Goal: Task Accomplishment & Management: Use online tool/utility

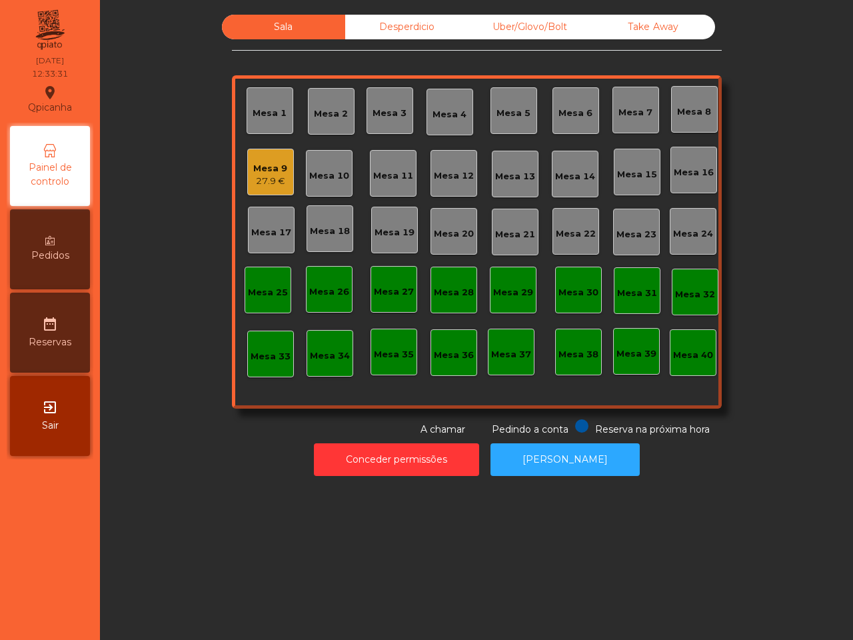
click at [510, 20] on div "Uber/Glovo/Bolt" at bounding box center [529, 27] width 123 height 25
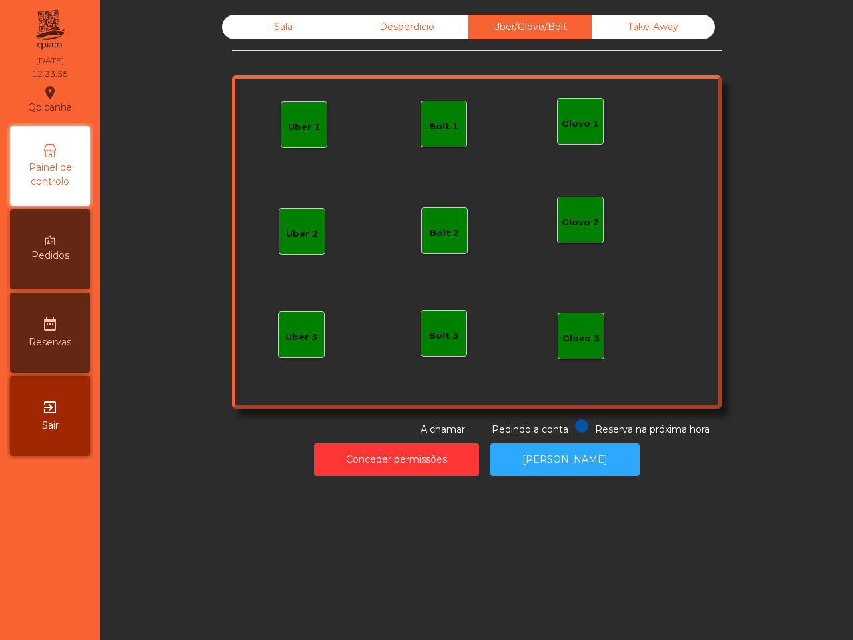
click at [585, 115] on div "Glovo 1" at bounding box center [580, 121] width 37 height 19
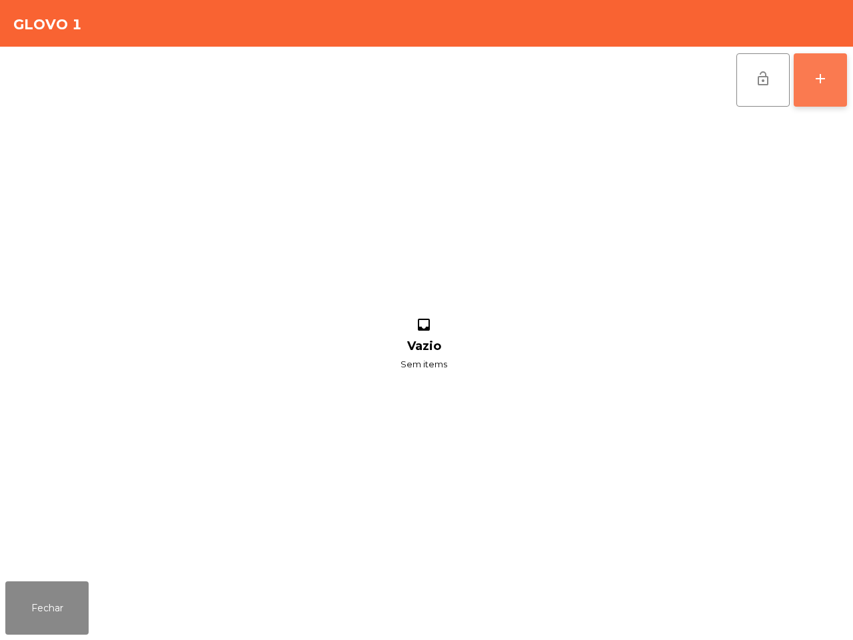
click at [821, 78] on div "add" at bounding box center [820, 79] width 16 height 16
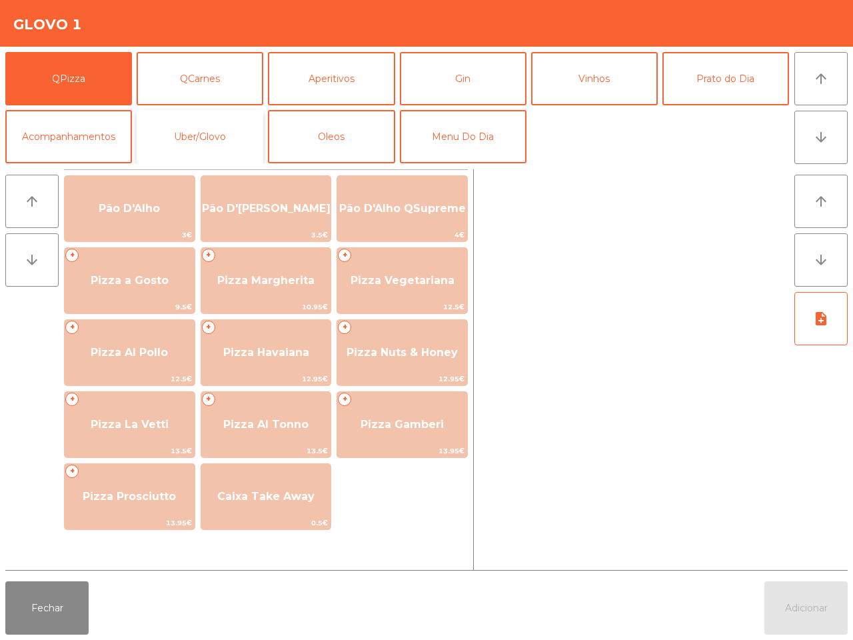
click at [207, 125] on button "Uber/Glovo" at bounding box center [200, 136] width 127 height 53
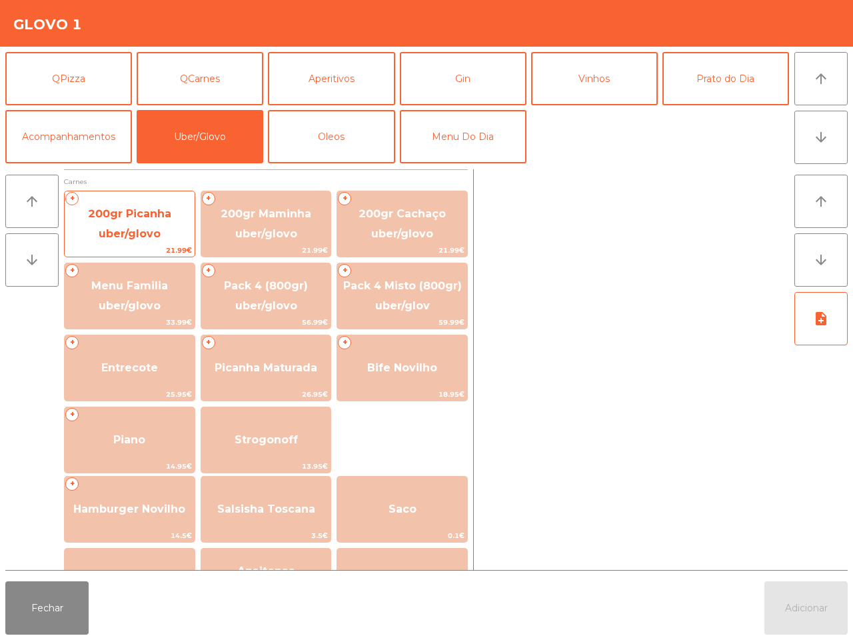
click at [143, 221] on span "200gr Picanha uber/glovo" at bounding box center [130, 224] width 130 height 57
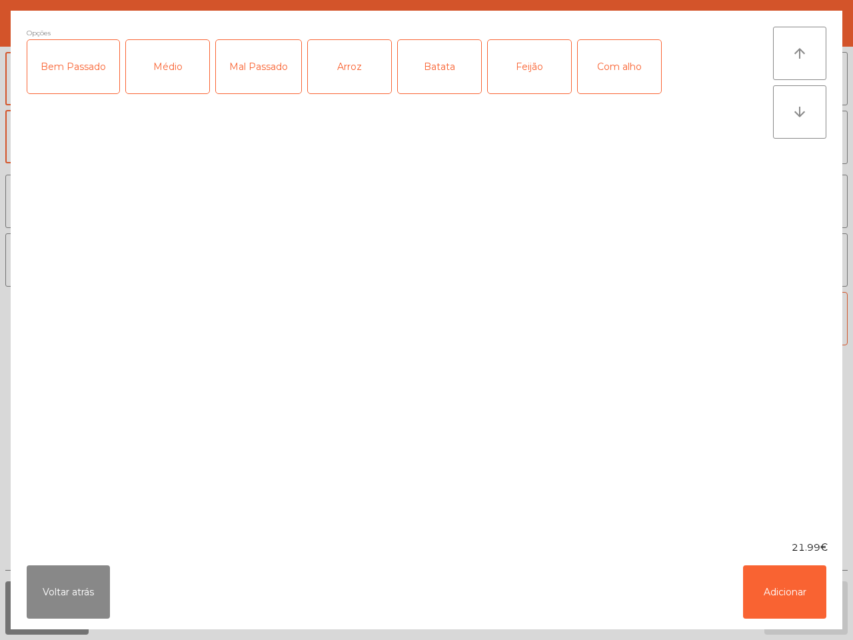
click at [177, 69] on div "Médio" at bounding box center [167, 66] width 83 height 53
click at [624, 59] on div "Com alho" at bounding box center [619, 66] width 83 height 53
click at [345, 71] on div "Arroz" at bounding box center [349, 66] width 83 height 53
click at [431, 71] on div "Batata" at bounding box center [439, 66] width 83 height 53
click at [523, 65] on div "Feijão" at bounding box center [529, 66] width 83 height 53
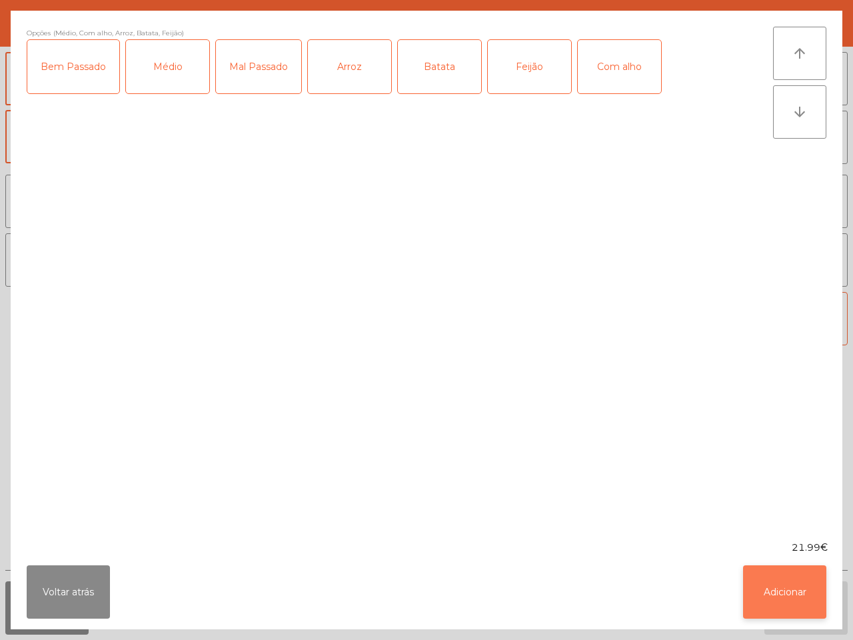
click at [773, 584] on button "Adicionar" at bounding box center [784, 591] width 83 height 53
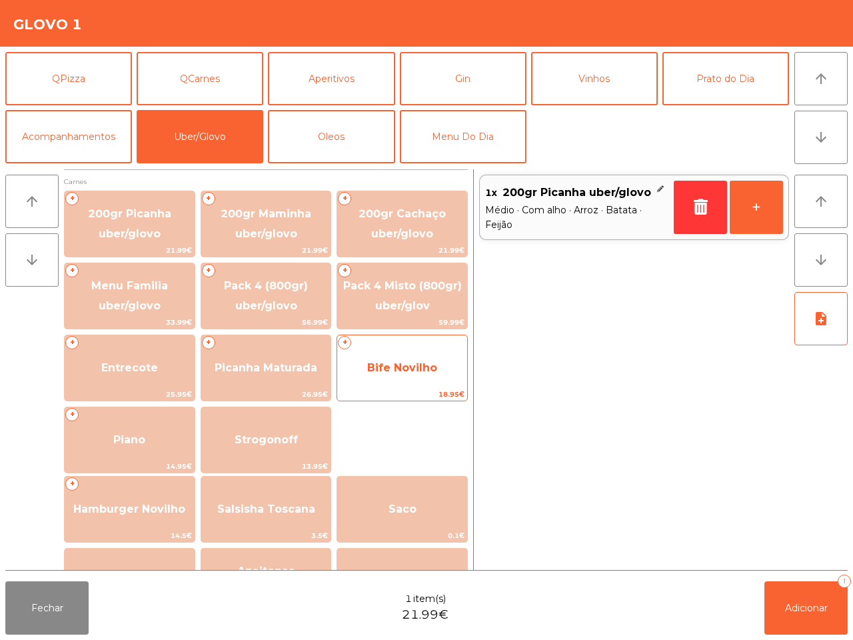
scroll to position [167, 0]
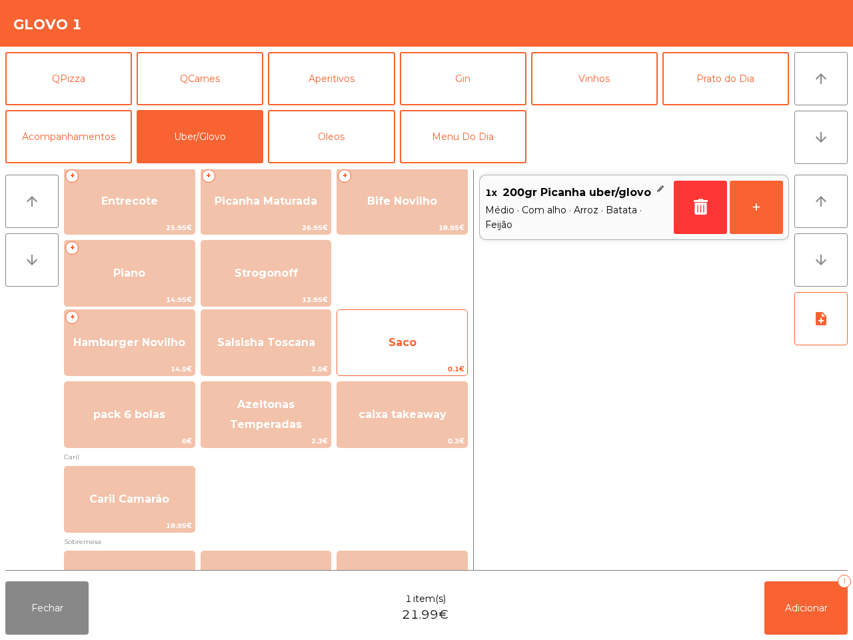
click at [421, 346] on span "Saco" at bounding box center [402, 342] width 130 height 36
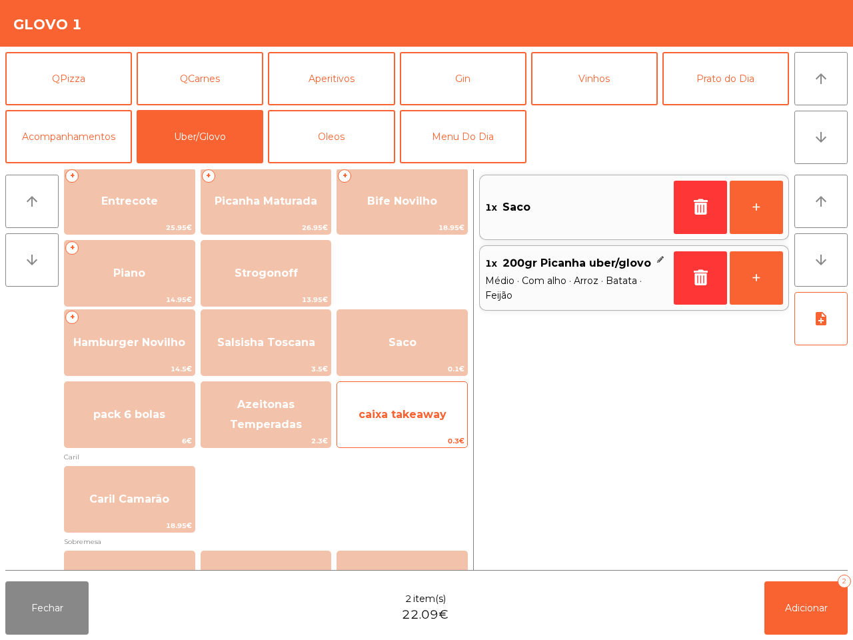
click at [415, 412] on span "caixa takeaway" at bounding box center [402, 414] width 88 height 13
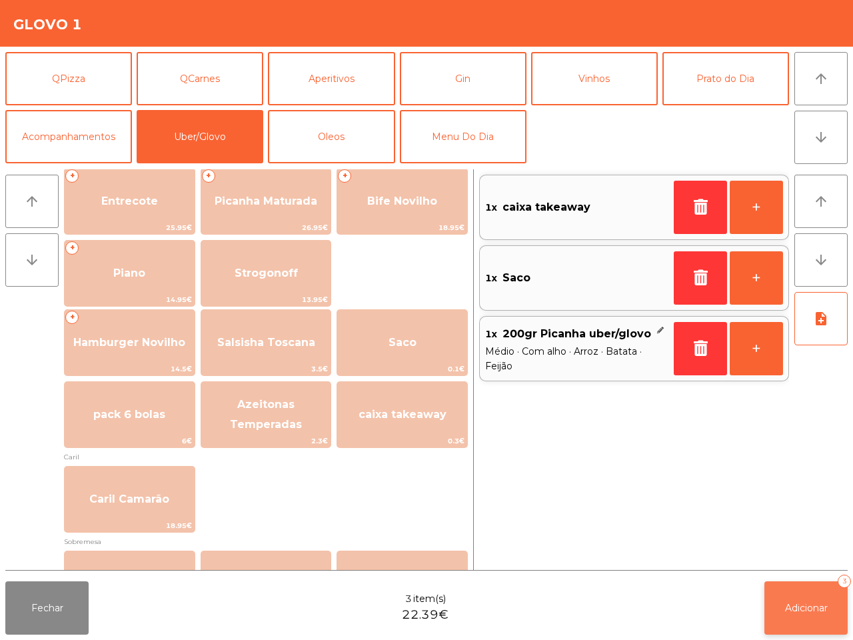
click at [785, 620] on button "Adicionar 3" at bounding box center [805, 607] width 83 height 53
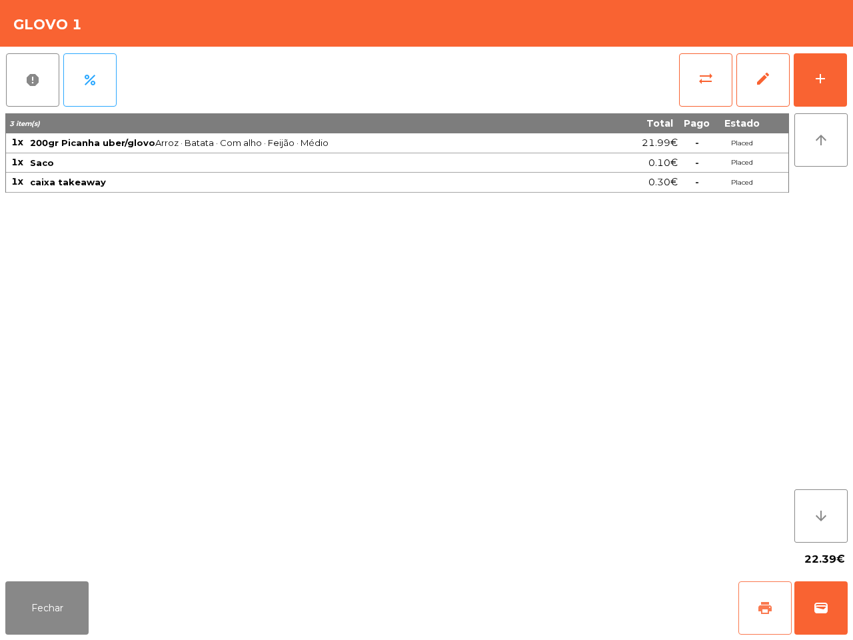
click at [758, 611] on span "print" at bounding box center [765, 608] width 16 height 16
click at [826, 601] on span "wallet" at bounding box center [821, 608] width 16 height 16
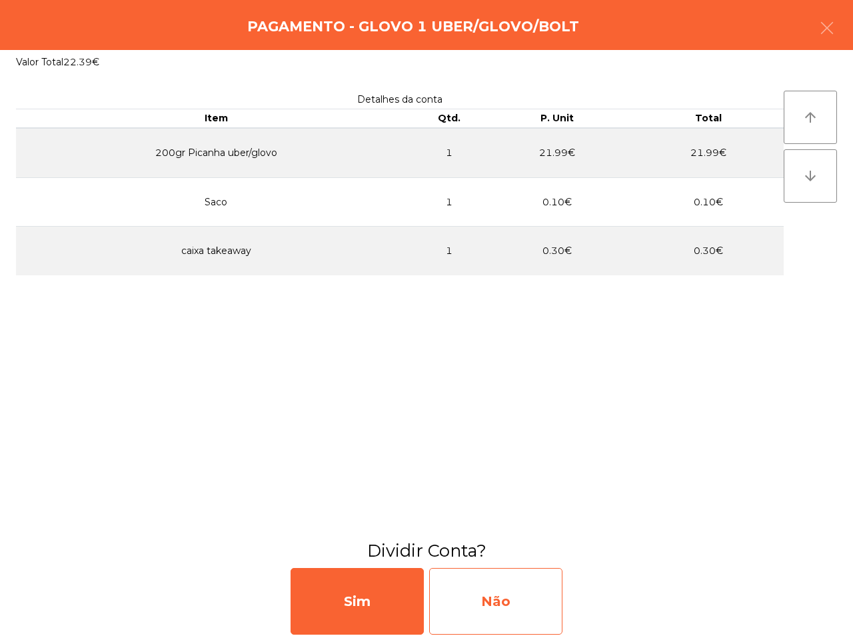
click at [484, 600] on div "Não" at bounding box center [495, 601] width 133 height 67
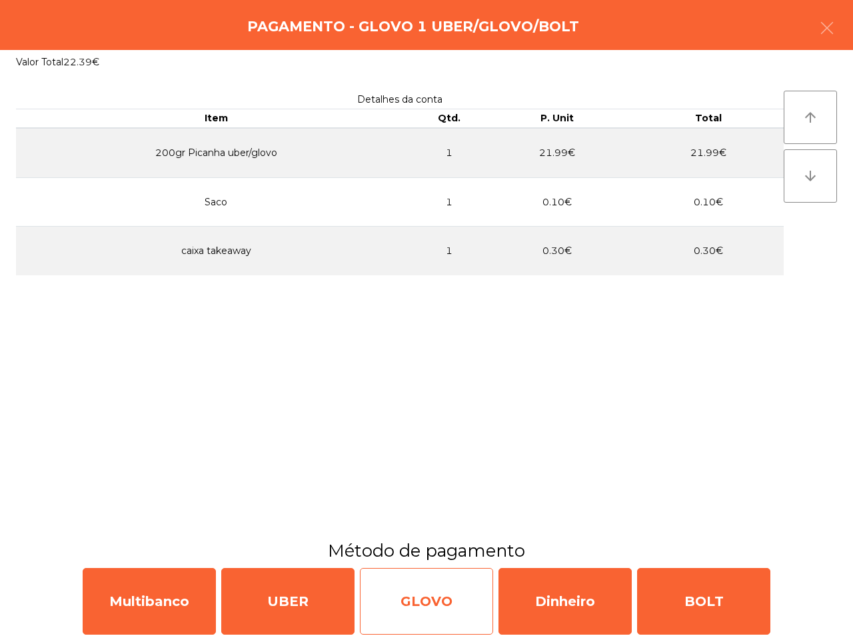
click at [427, 588] on div "GLOVO" at bounding box center [426, 601] width 133 height 67
select select "**"
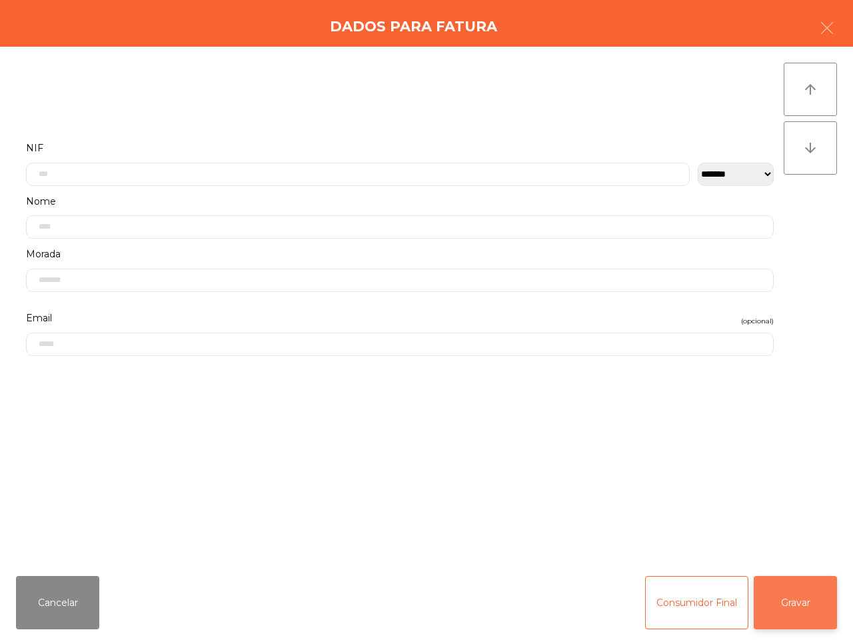
click at [821, 603] on button "Gravar" at bounding box center [794, 602] width 83 height 53
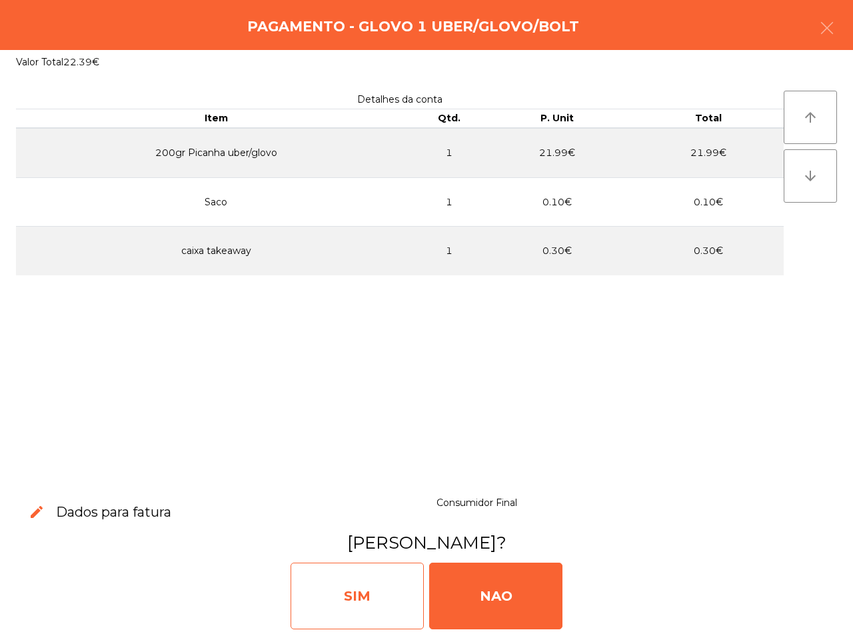
click at [340, 581] on div "SIM" at bounding box center [356, 595] width 133 height 67
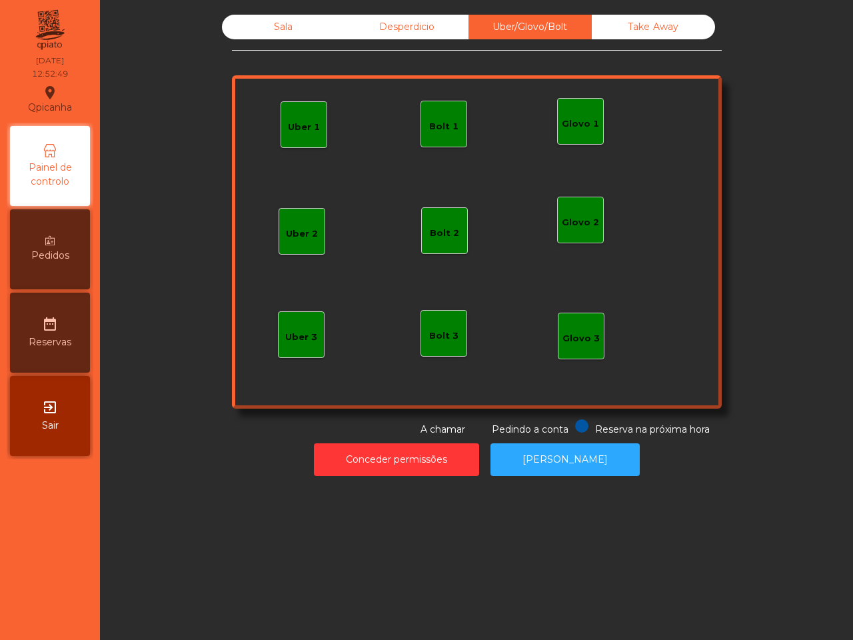
click at [510, 24] on div "Uber/Glovo/Bolt" at bounding box center [529, 27] width 123 height 25
click at [290, 124] on div "Uber 1" at bounding box center [304, 127] width 32 height 13
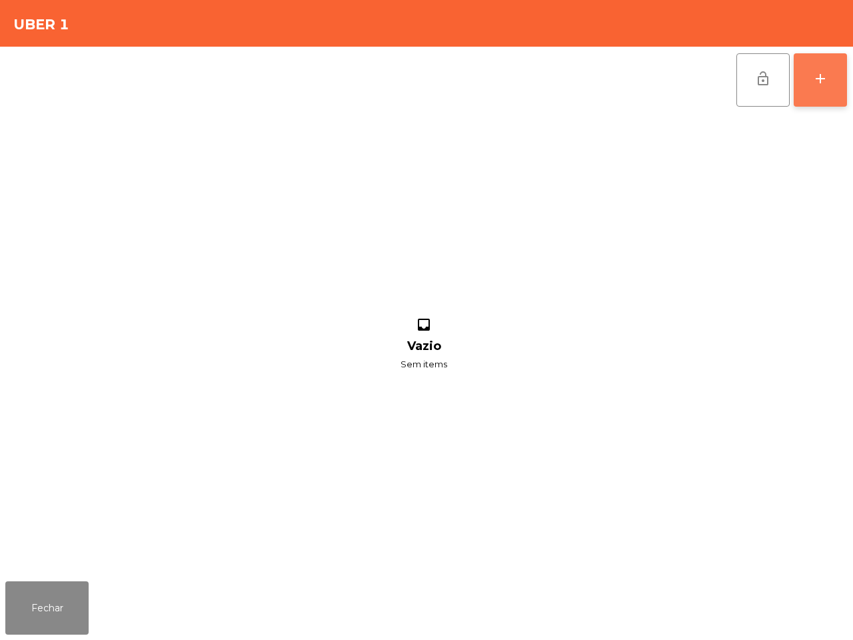
click at [815, 77] on div "add" at bounding box center [820, 79] width 16 height 16
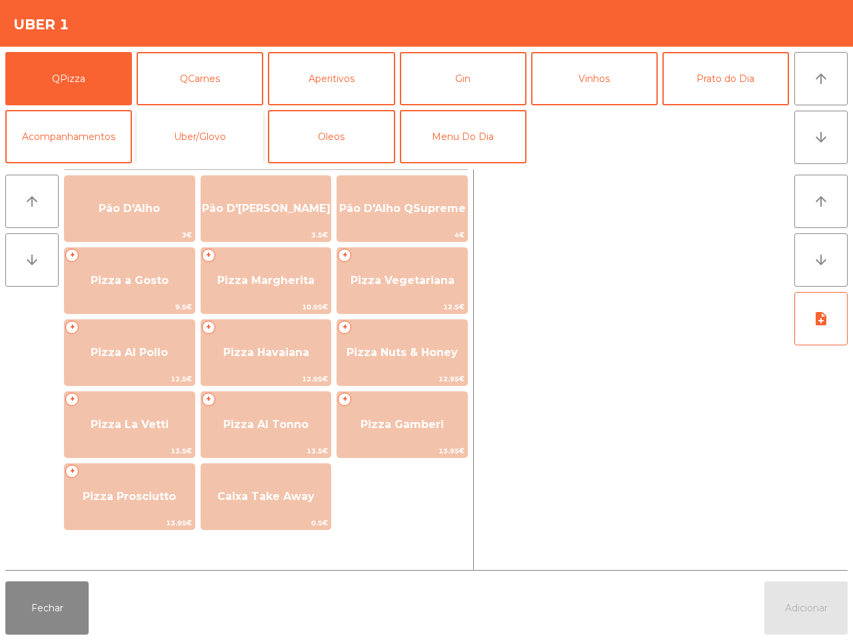
click at [231, 132] on button "Uber/Glovo" at bounding box center [200, 136] width 127 height 53
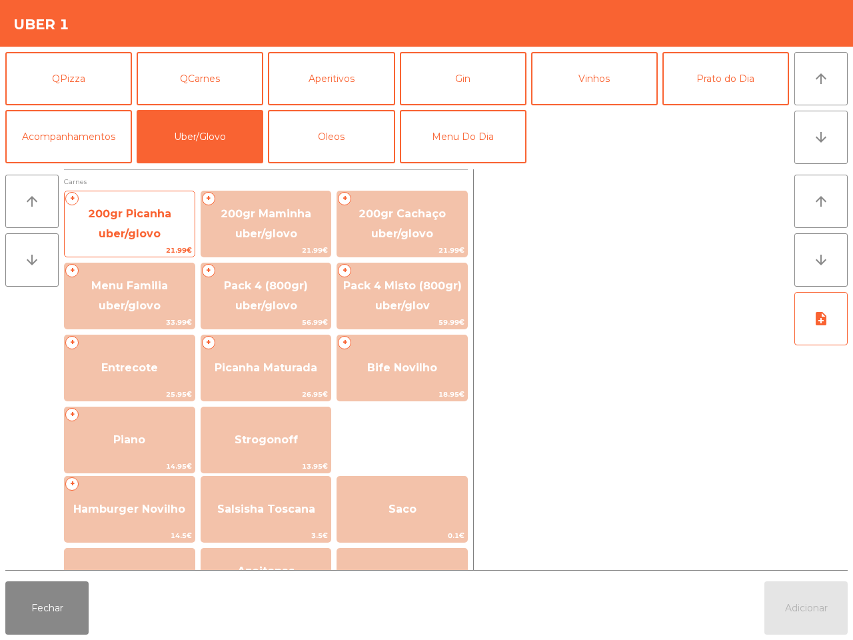
click at [100, 224] on span "200gr Picanha uber/glovo" at bounding box center [130, 224] width 130 height 57
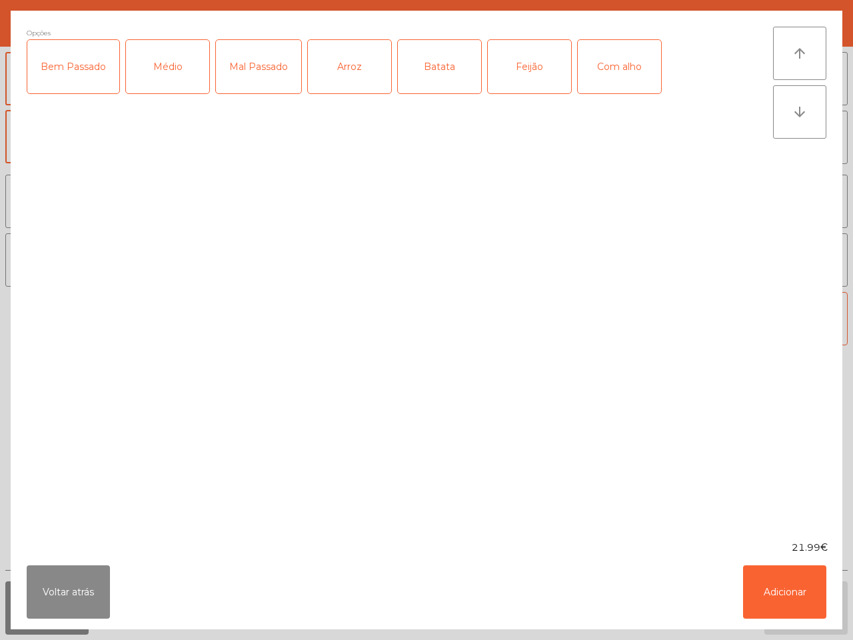
click at [78, 72] on div "Bem Passado" at bounding box center [73, 66] width 92 height 53
click at [628, 71] on div "Com alho" at bounding box center [619, 66] width 83 height 53
click at [330, 67] on div "Arroz" at bounding box center [349, 66] width 83 height 53
click at [518, 70] on div "Feijão" at bounding box center [529, 66] width 83 height 53
click at [444, 65] on div "Batata" at bounding box center [439, 66] width 83 height 53
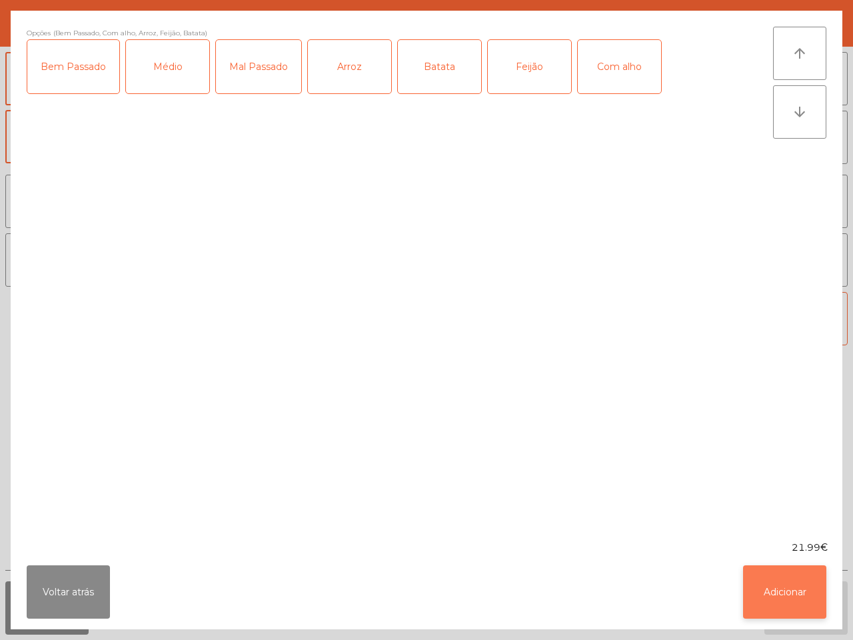
click at [777, 591] on button "Adicionar" at bounding box center [784, 591] width 83 height 53
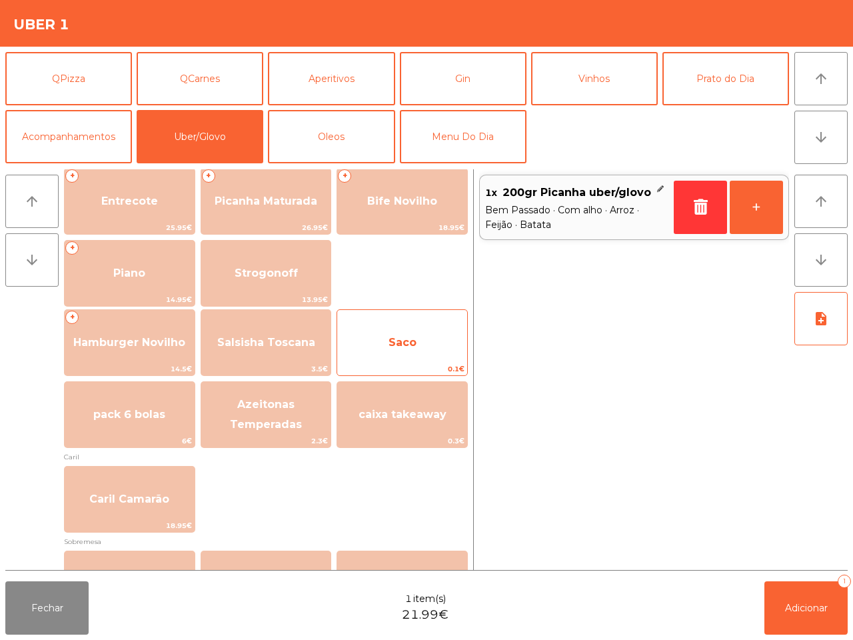
click at [406, 356] on span "Saco" at bounding box center [402, 342] width 130 height 36
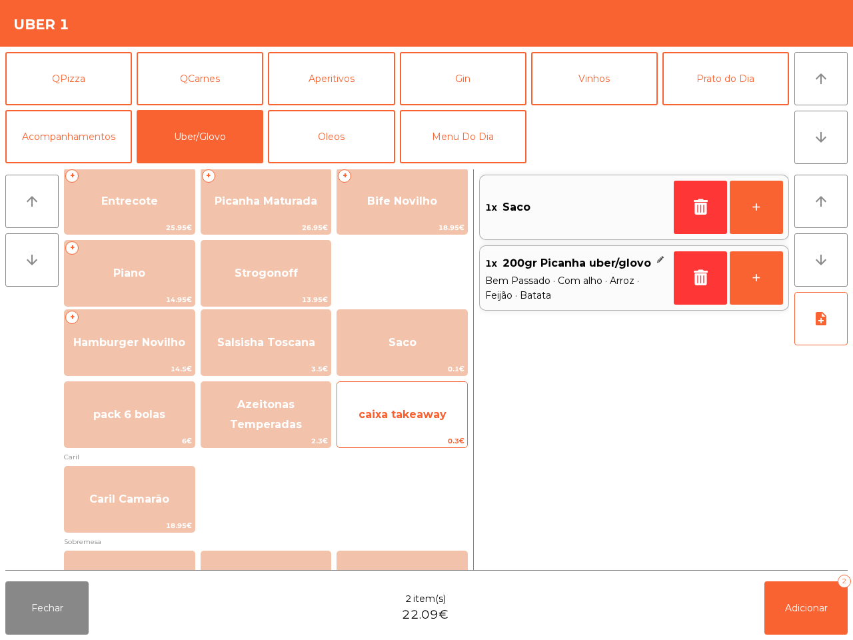
click at [398, 412] on span "caixa takeaway" at bounding box center [402, 414] width 88 height 13
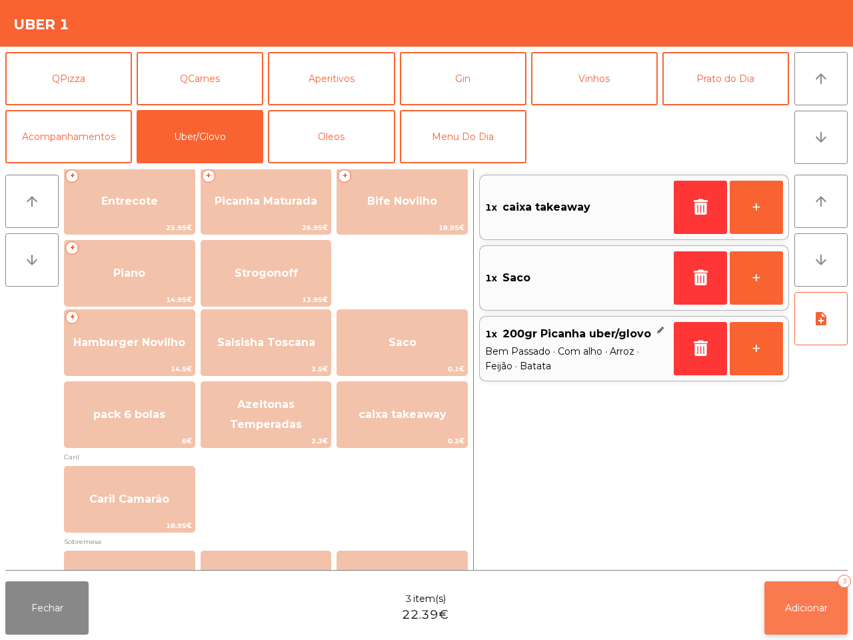
click at [794, 608] on span "Adicionar" at bounding box center [806, 608] width 43 height 12
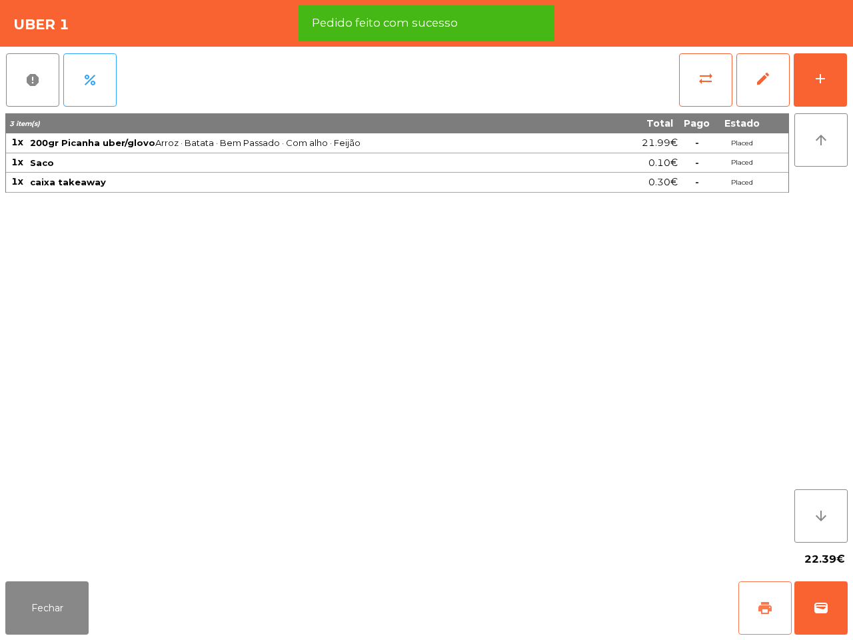
click at [763, 614] on span "print" at bounding box center [765, 608] width 16 height 16
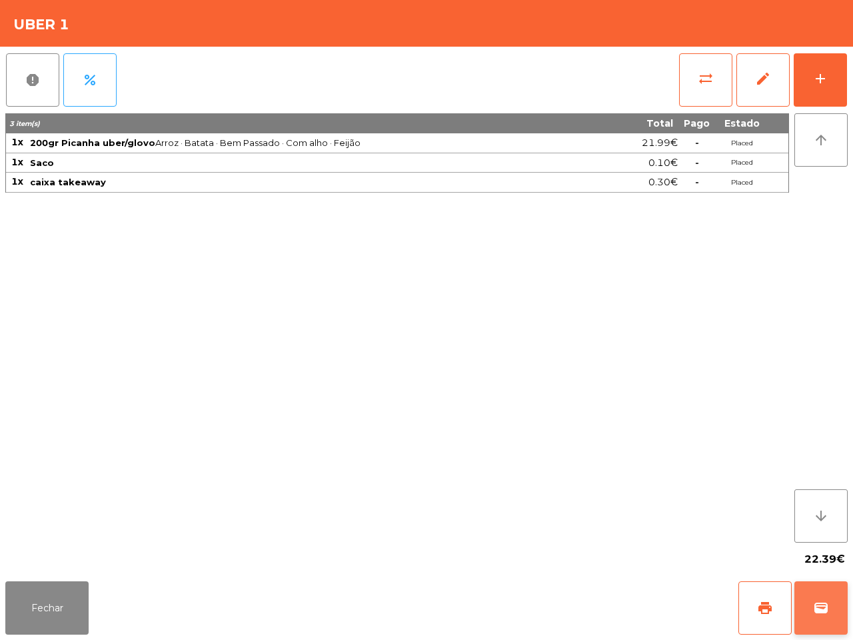
click at [833, 594] on button "wallet" at bounding box center [820, 607] width 53 height 53
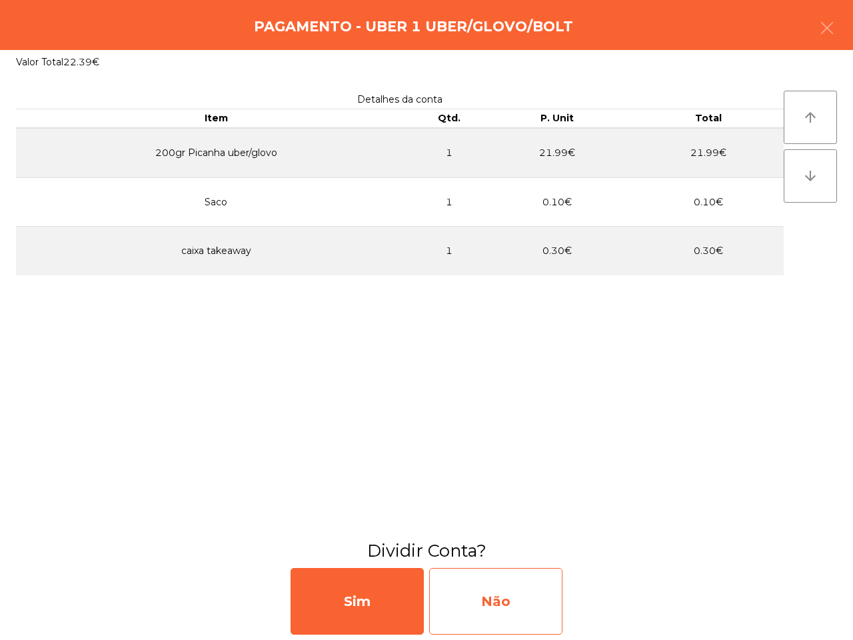
click at [471, 603] on div "Não" at bounding box center [495, 601] width 133 height 67
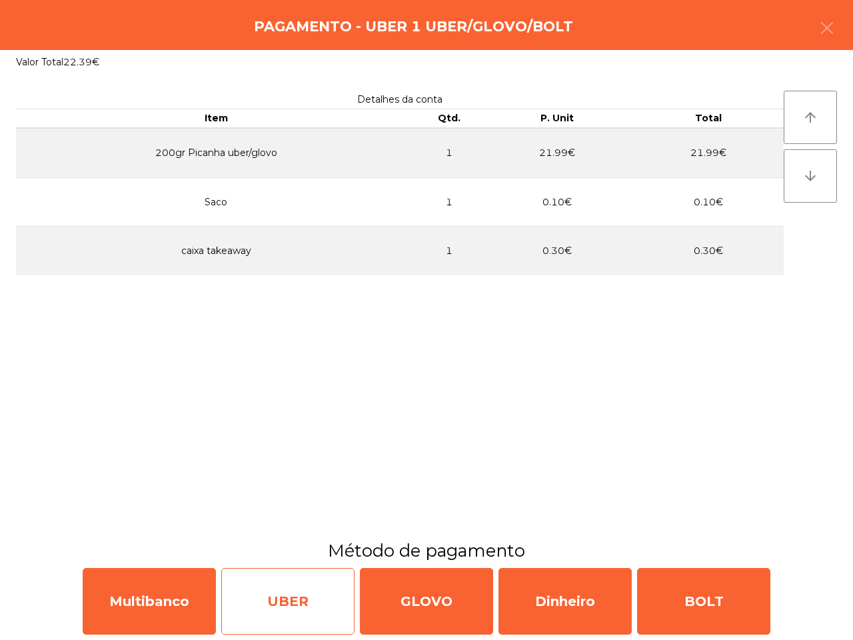
click at [265, 594] on div "UBER" at bounding box center [287, 601] width 133 height 67
select select "**"
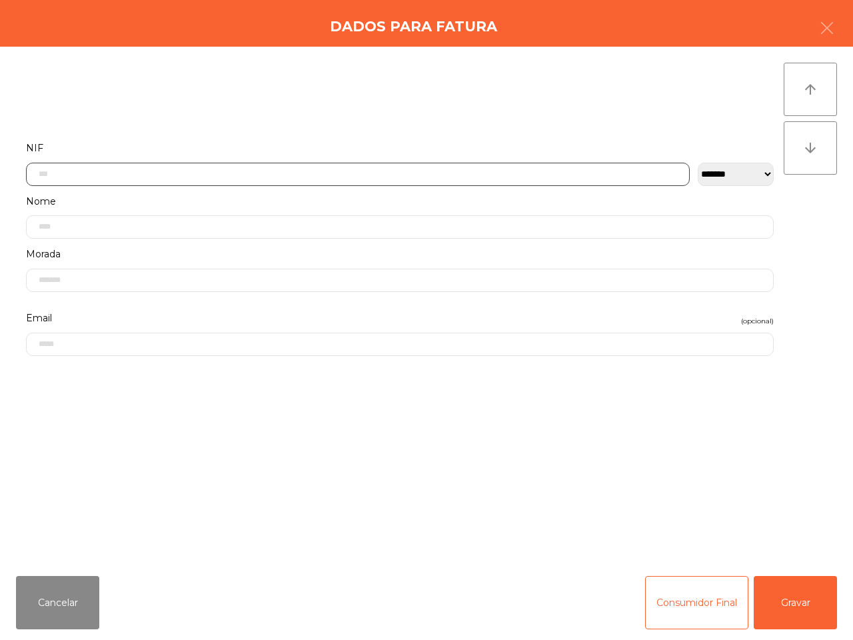
click at [354, 167] on input "text" at bounding box center [358, 174] width 664 height 23
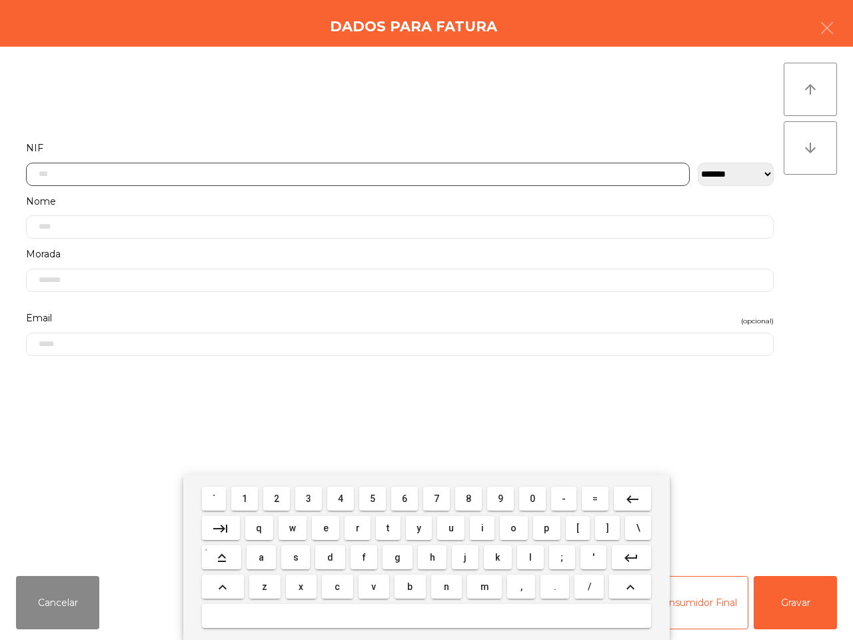
scroll to position [75, 0]
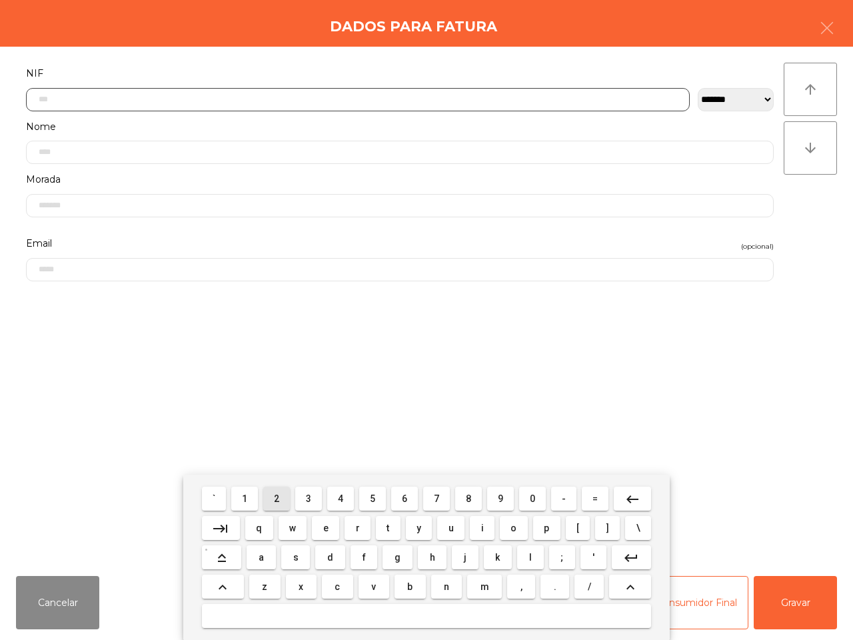
click at [286, 493] on button "2" at bounding box center [276, 498] width 27 height 24
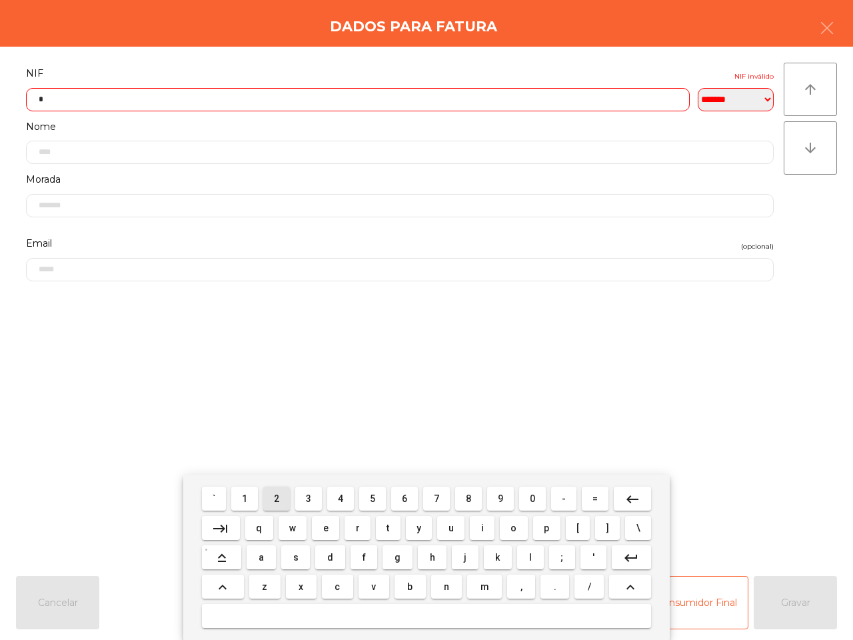
click at [286, 493] on button "2" at bounding box center [276, 498] width 27 height 24
click at [338, 498] on span "4" at bounding box center [340, 498] width 5 height 11
click at [466, 497] on span "8" at bounding box center [468, 498] width 5 height 11
click at [247, 495] on span "1" at bounding box center [244, 498] width 5 height 11
click at [408, 494] on button "6" at bounding box center [404, 498] width 27 height 24
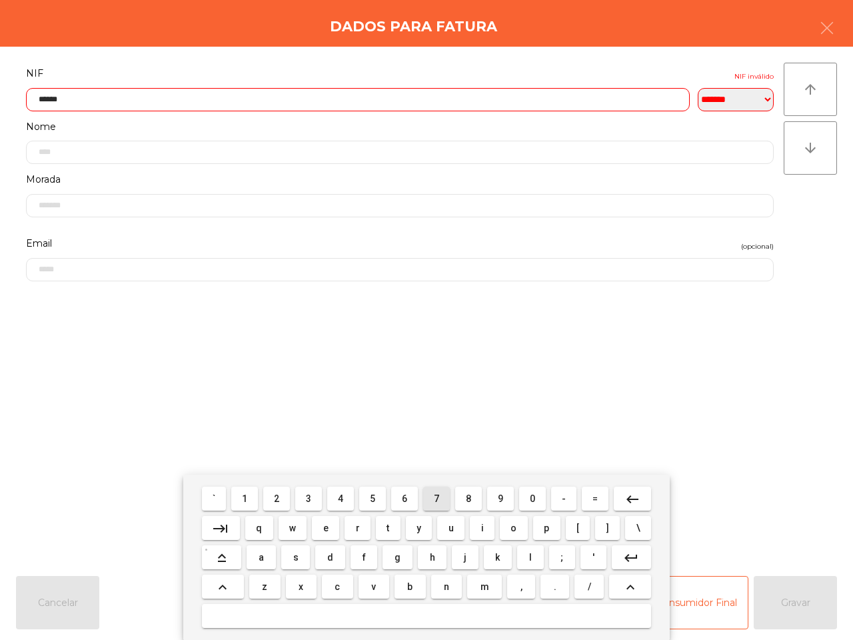
click at [443, 494] on button "7" at bounding box center [436, 498] width 27 height 24
click at [275, 496] on span "2" at bounding box center [276, 498] width 5 height 11
click at [245, 494] on span "1" at bounding box center [244, 498] width 5 height 11
type input "*********"
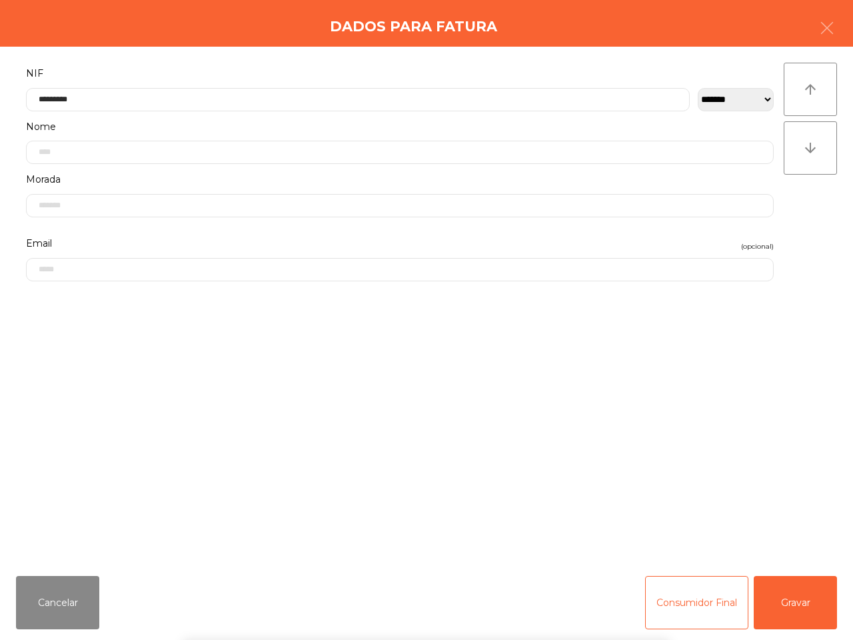
click at [811, 598] on div "` 1 2 3 4 5 6 7 8 9 0 - = keyboard_backspace keyboard_tab q w e r t y u i o p […" at bounding box center [426, 556] width 853 height 165
click at [807, 596] on button "Gravar" at bounding box center [794, 602] width 83 height 53
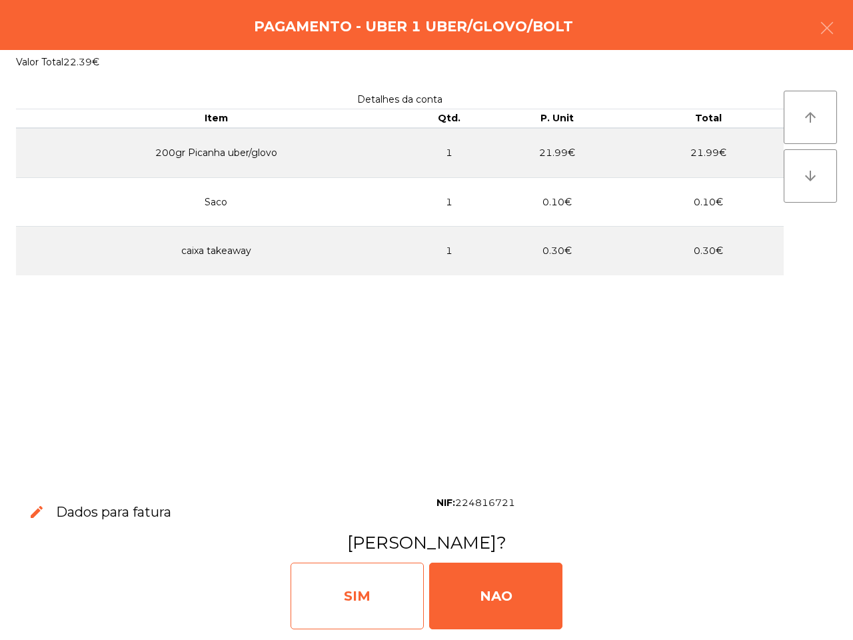
click at [364, 584] on div "SIM" at bounding box center [356, 595] width 133 height 67
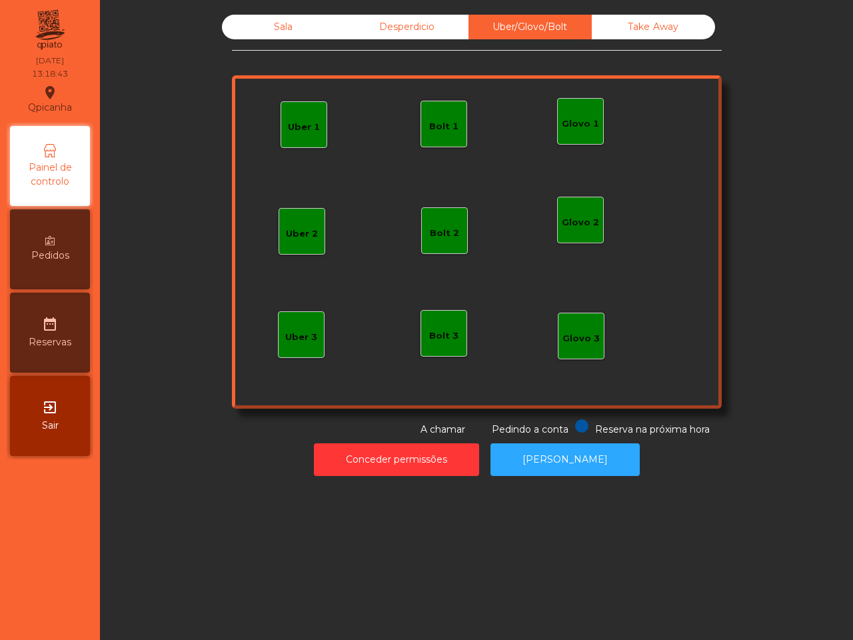
click at [364, 584] on div "Sala Desperdicio Uber/Glovo/Bolt Take Away Uber 1 Glovo 1 Uber 2 Uber 3 Glovo 2…" at bounding box center [476, 320] width 753 height 640
click at [290, 15] on div "Sala" at bounding box center [283, 27] width 123 height 25
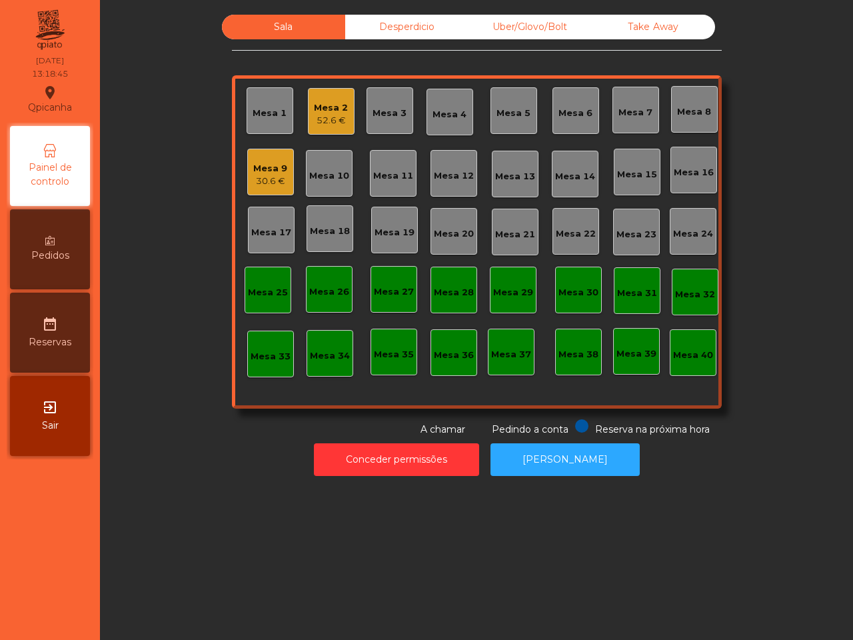
click at [266, 177] on div "30.6 €" at bounding box center [270, 181] width 34 height 13
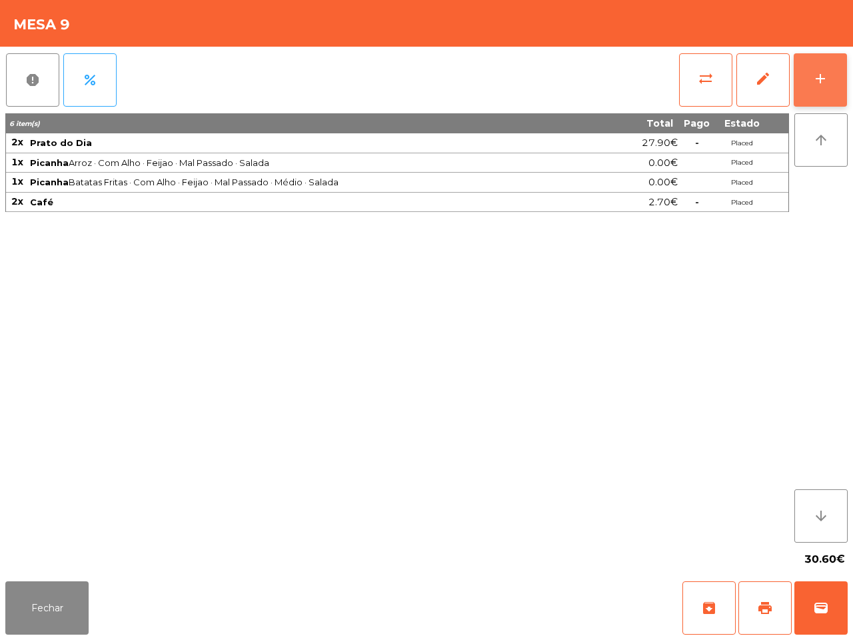
click at [830, 65] on button "add" at bounding box center [819, 79] width 53 height 53
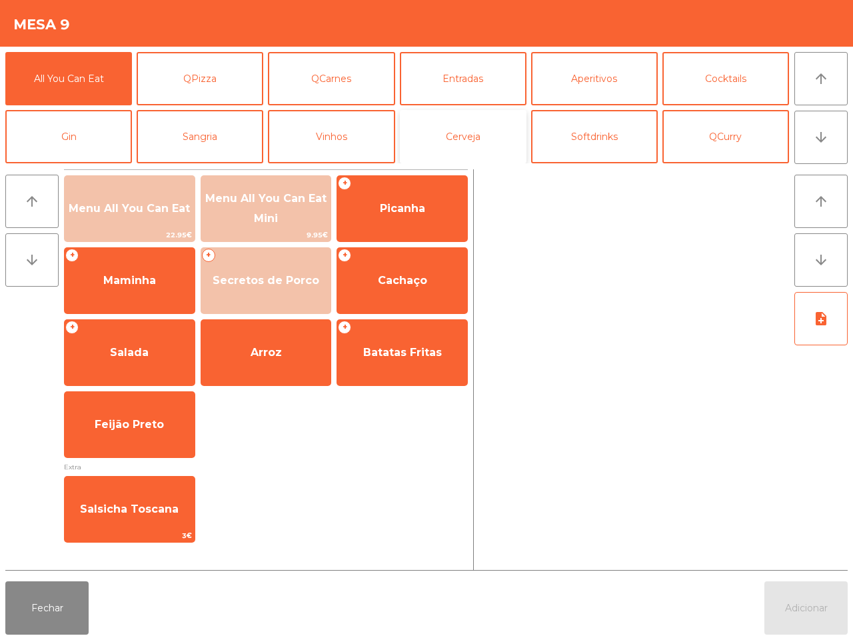
click at [474, 135] on button "Cerveja" at bounding box center [463, 136] width 127 height 53
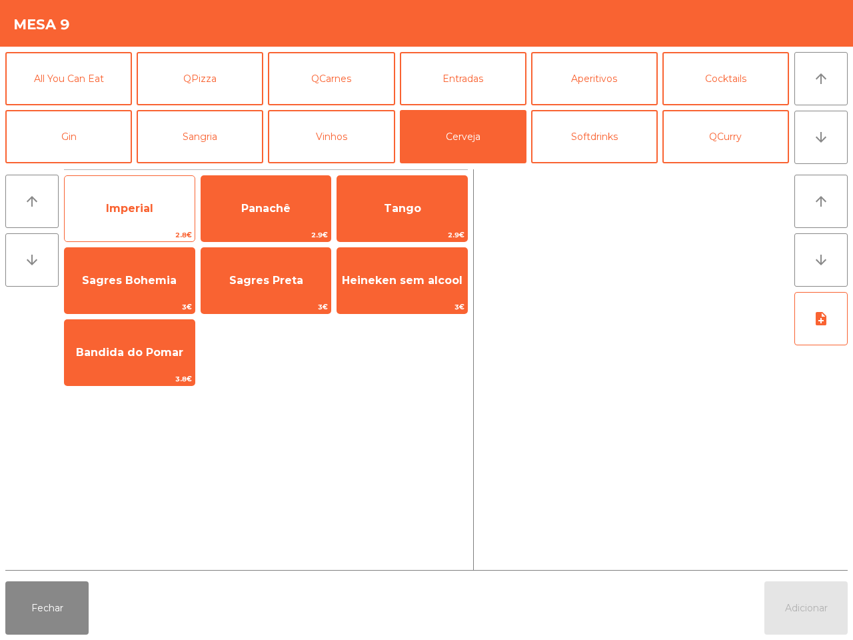
click at [145, 211] on span "Imperial" at bounding box center [129, 208] width 47 height 13
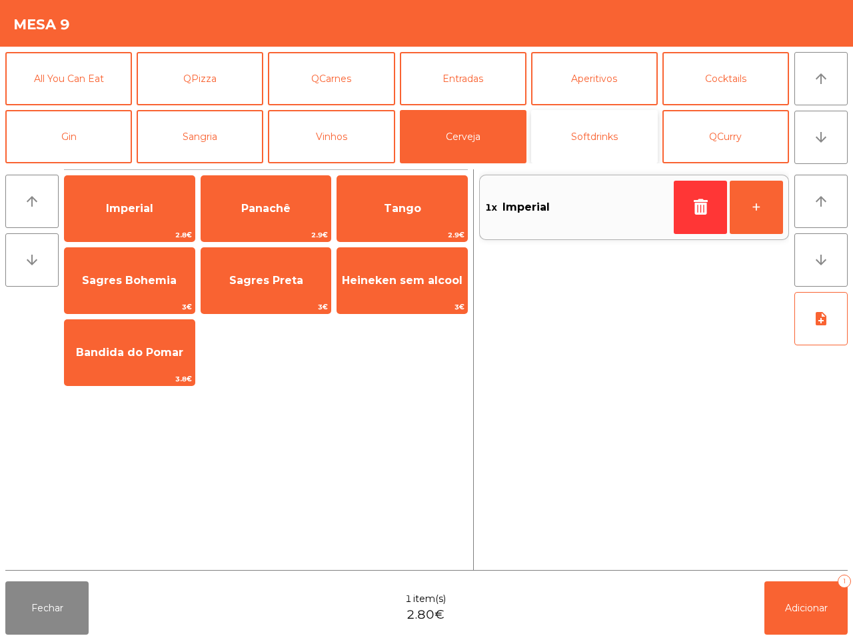
click at [568, 115] on button "Softdrinks" at bounding box center [594, 136] width 127 height 53
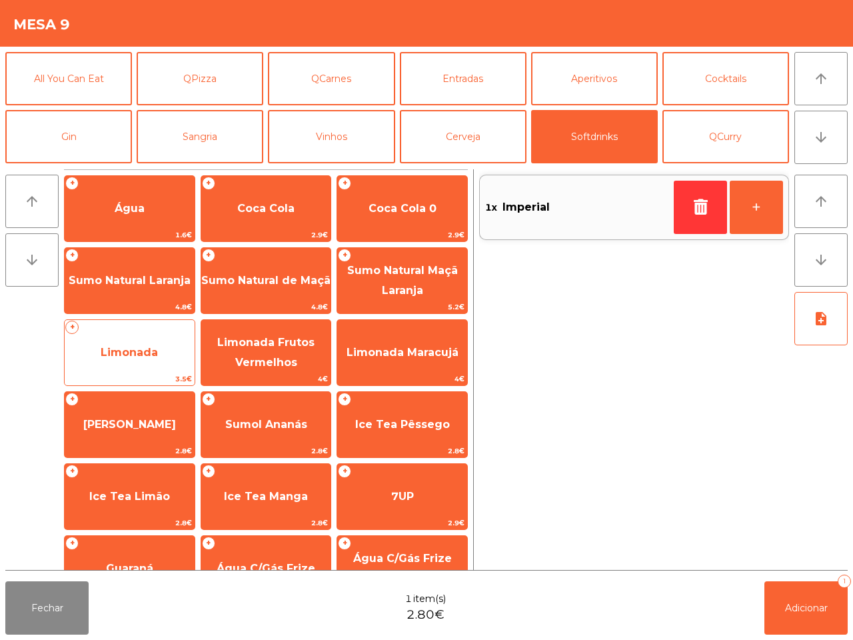
click at [111, 338] on span "Limonada" at bounding box center [130, 352] width 130 height 36
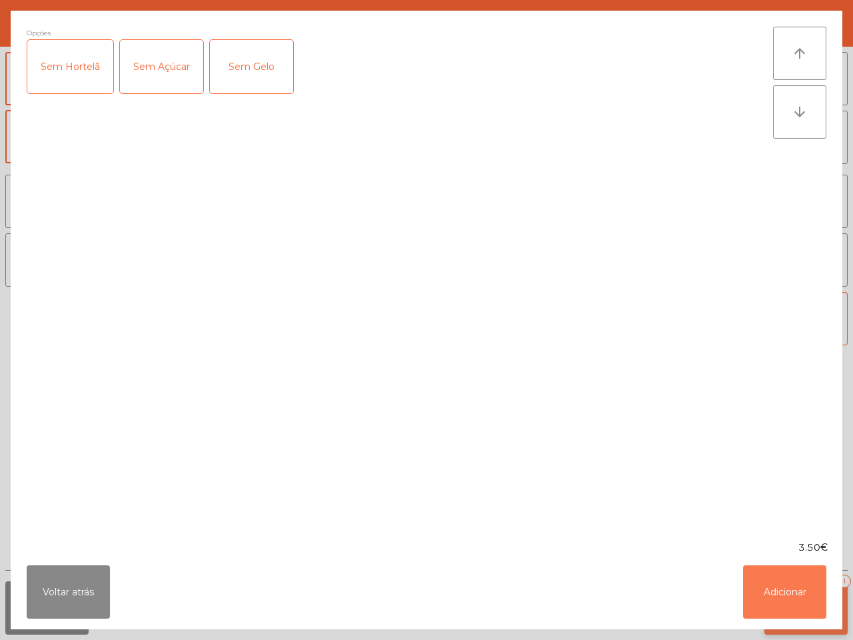
click at [767, 594] on button "Adicionar" at bounding box center [784, 591] width 83 height 53
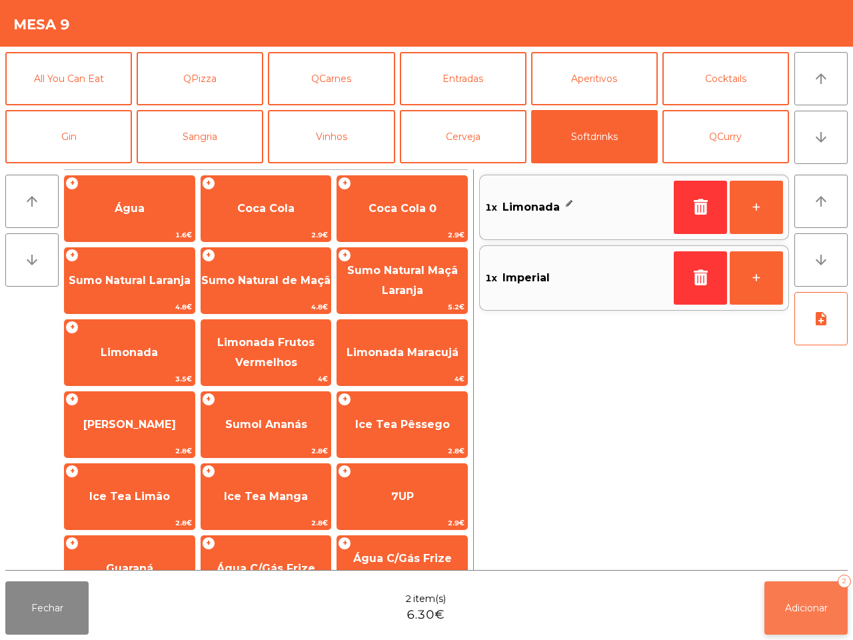
click at [803, 608] on span "Adicionar" at bounding box center [806, 608] width 43 height 12
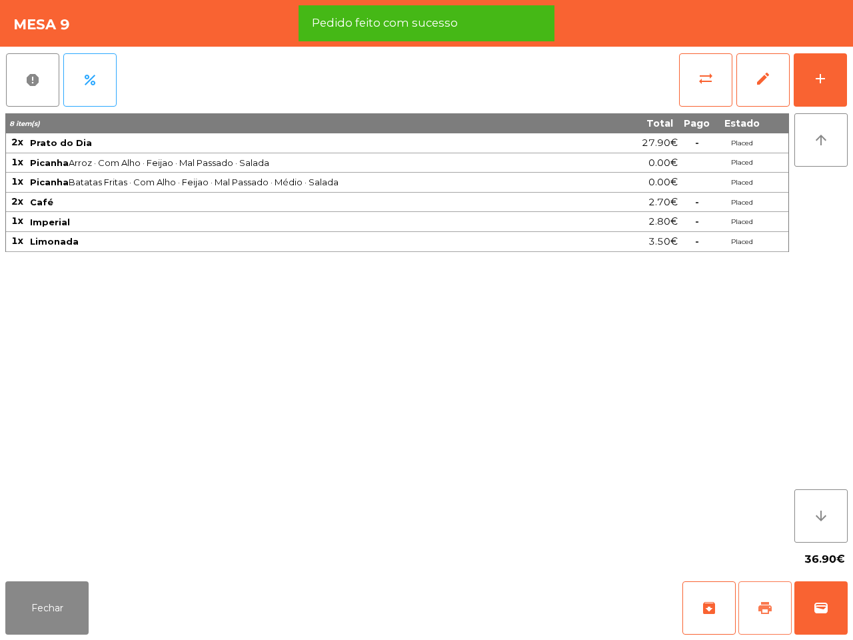
click at [757, 612] on span "print" at bounding box center [765, 608] width 16 height 16
